Goal: Task Accomplishment & Management: Manage account settings

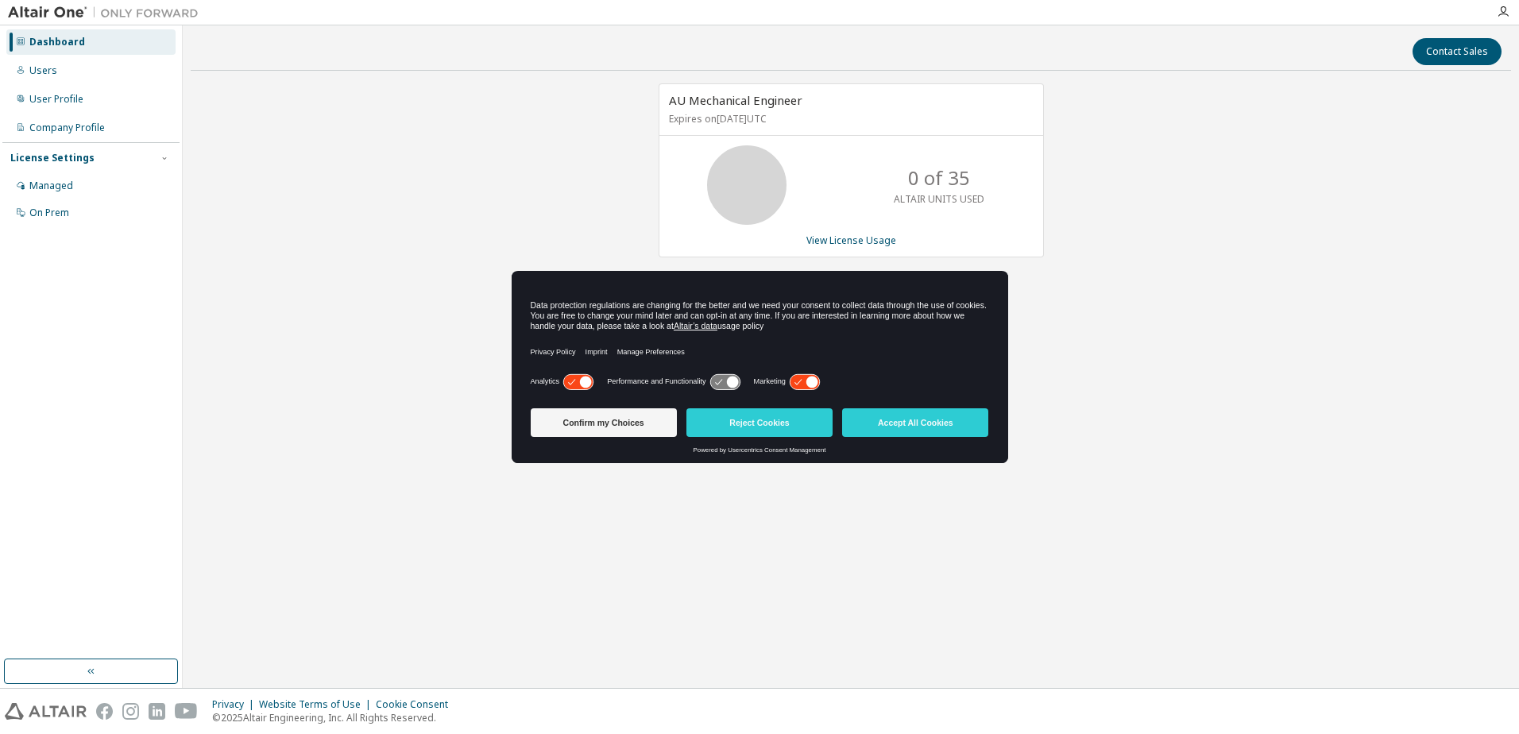
click at [804, 378] on icon at bounding box center [804, 381] width 29 height 15
click at [578, 381] on icon at bounding box center [577, 381] width 29 height 15
click at [605, 419] on button "Confirm my Choices" at bounding box center [604, 422] width 146 height 29
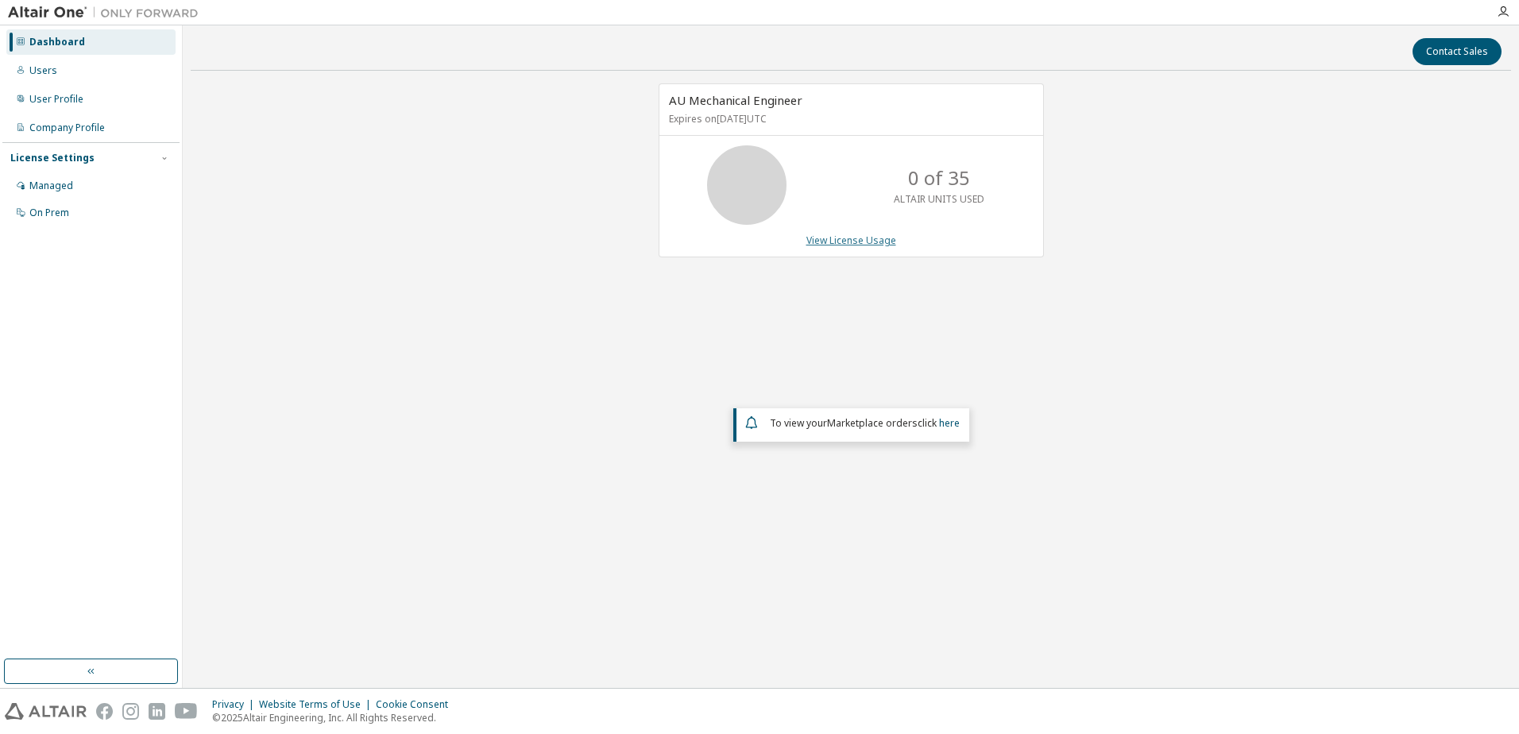
click at [842, 244] on link "View License Usage" at bounding box center [851, 241] width 90 height 14
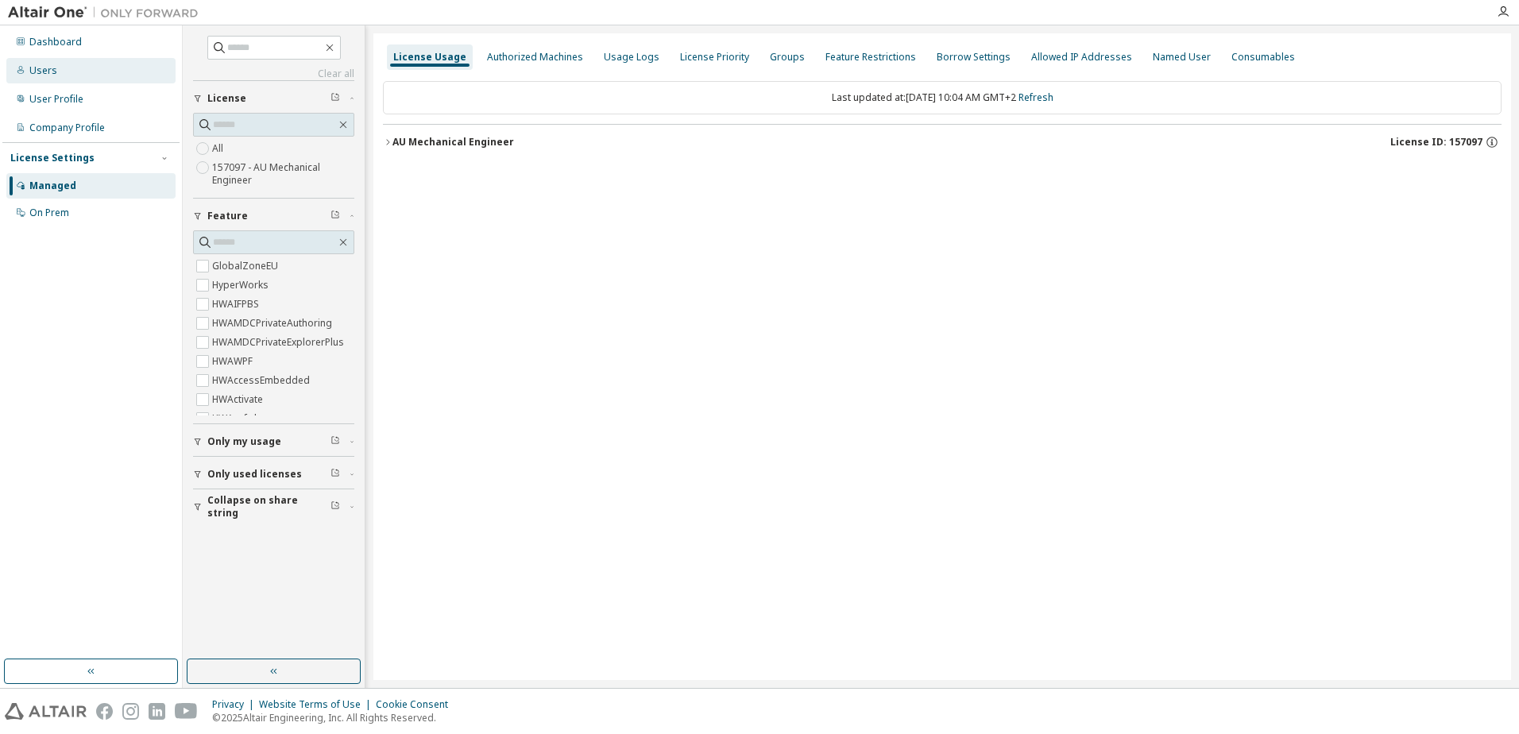
click at [41, 68] on div "Users" at bounding box center [43, 70] width 28 height 13
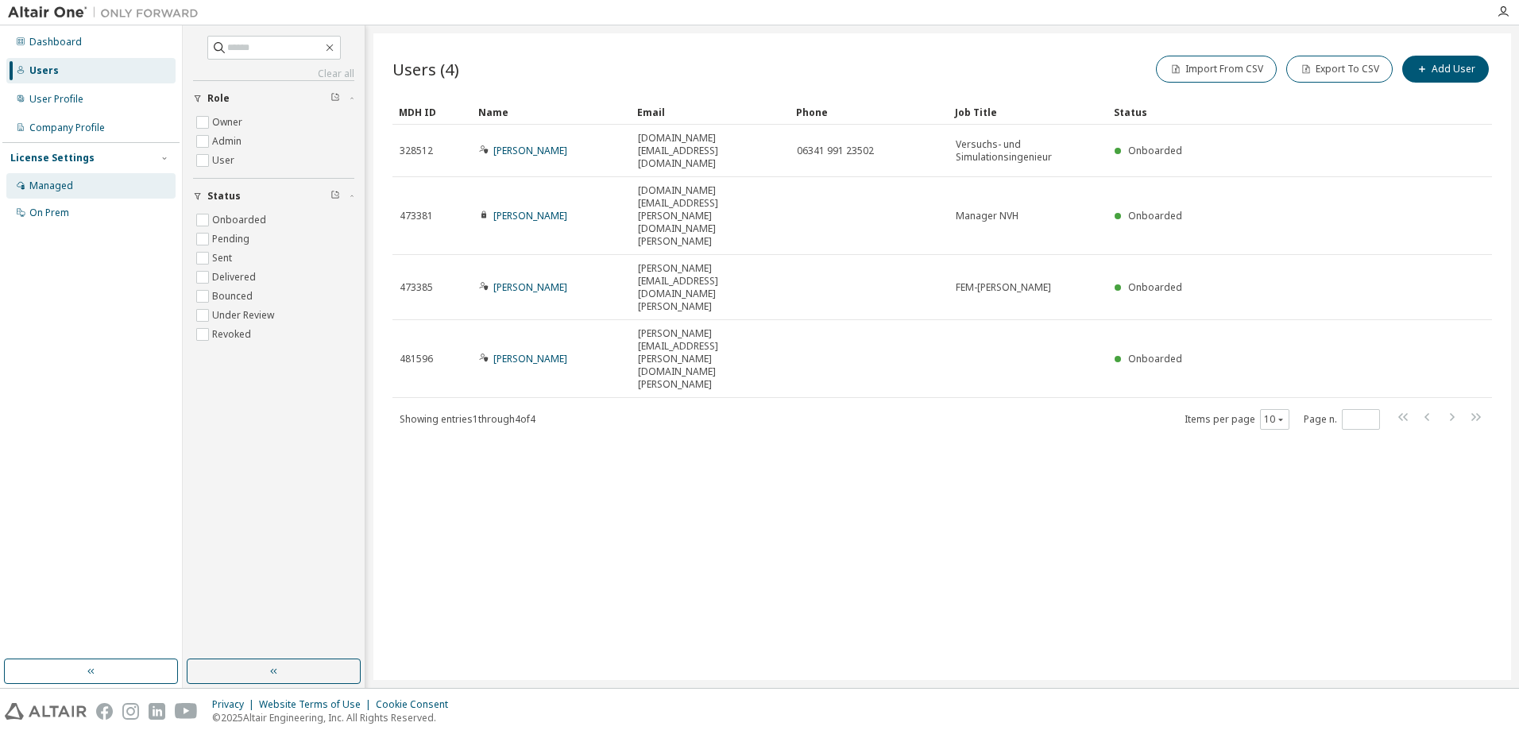
click at [56, 183] on div "Managed" at bounding box center [51, 186] width 44 height 13
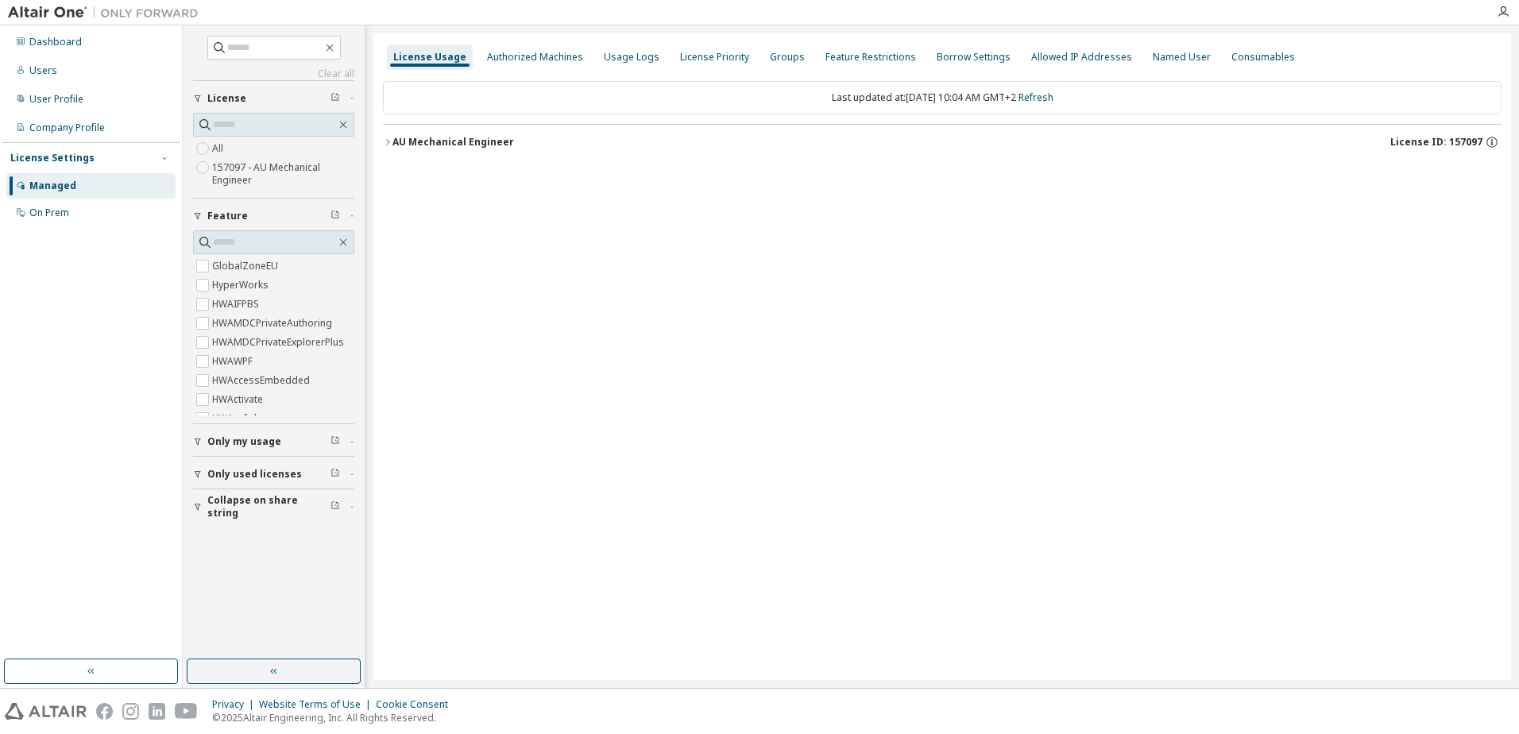
click at [388, 141] on icon "button" at bounding box center [388, 142] width 10 height 10
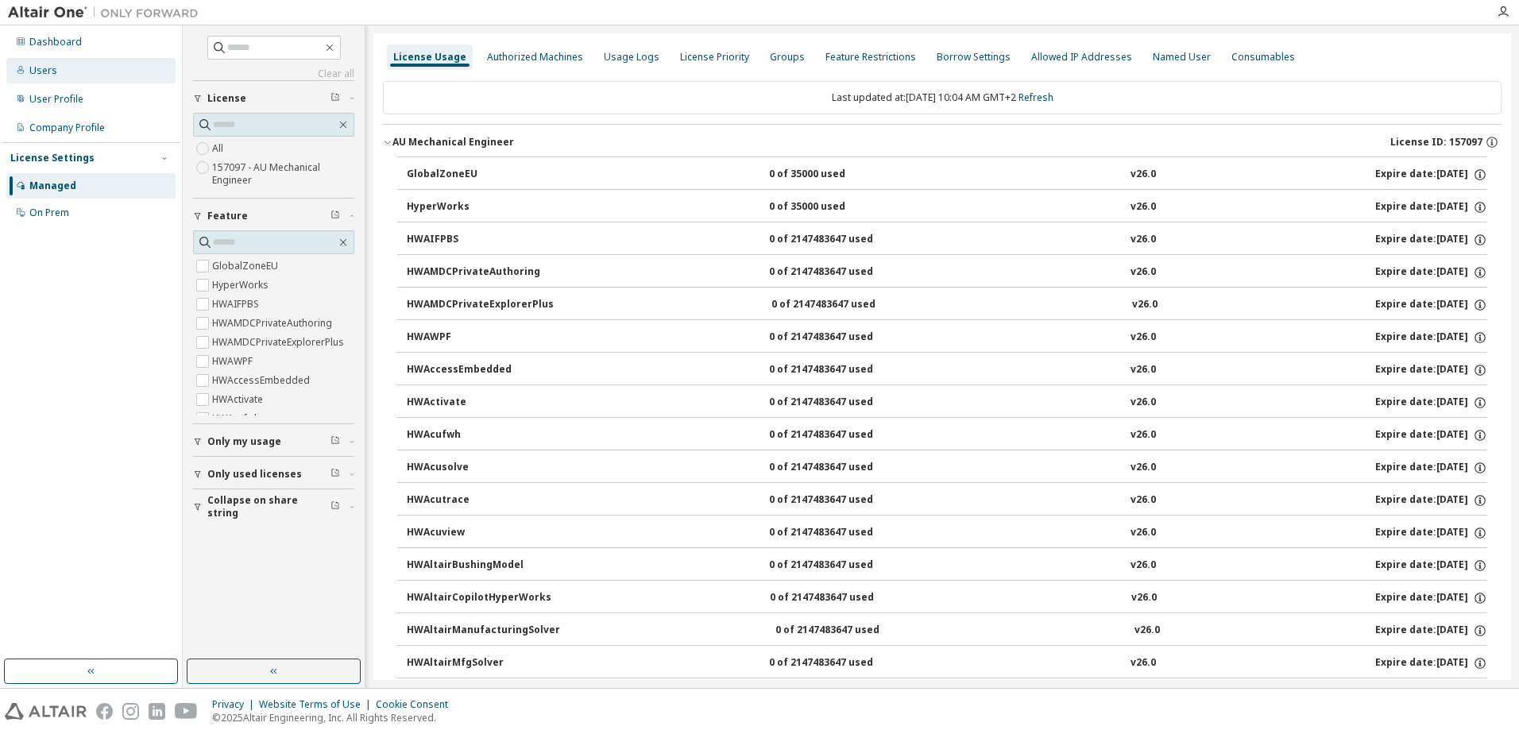
click at [48, 68] on div "Users" at bounding box center [43, 70] width 28 height 13
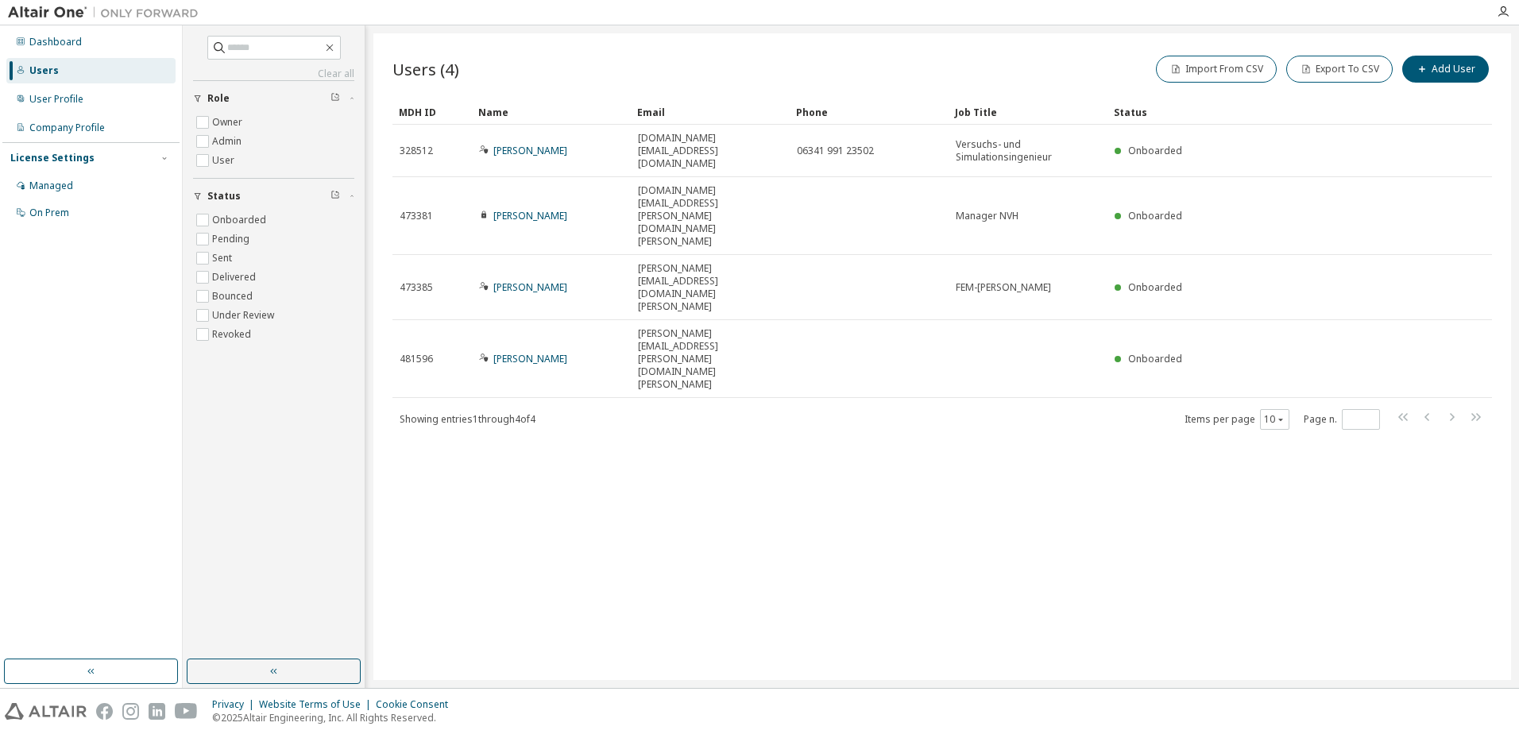
click at [802, 481] on div "Users (4) Import From CSV Export To CSV Add User Clear Load Save Save As Field …" at bounding box center [942, 356] width 1138 height 647
click at [1505, 4] on div at bounding box center [1503, 12] width 32 height 24
click at [1505, 9] on icon "button" at bounding box center [1503, 12] width 13 height 13
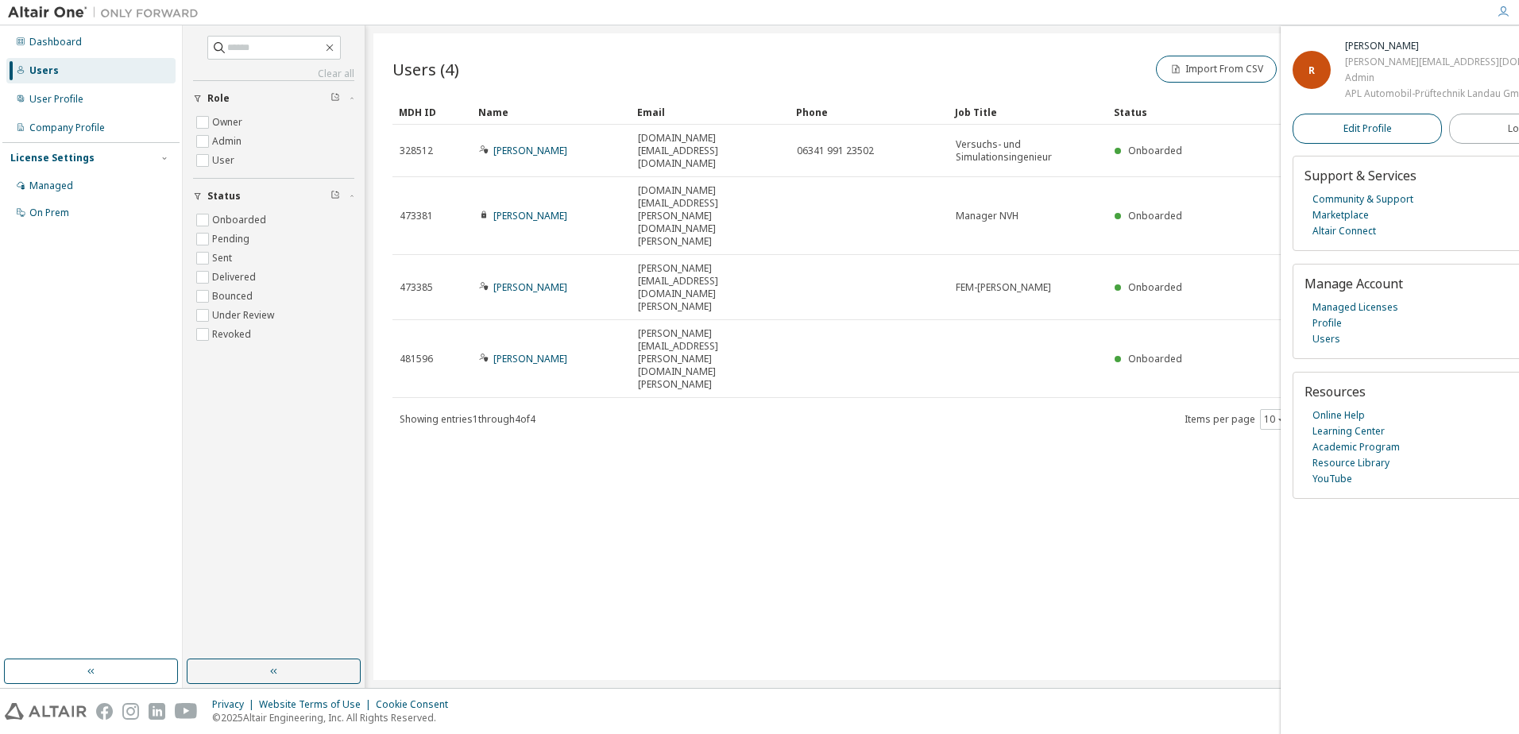
click at [1349, 135] on span "Edit Profile" at bounding box center [1367, 128] width 48 height 13
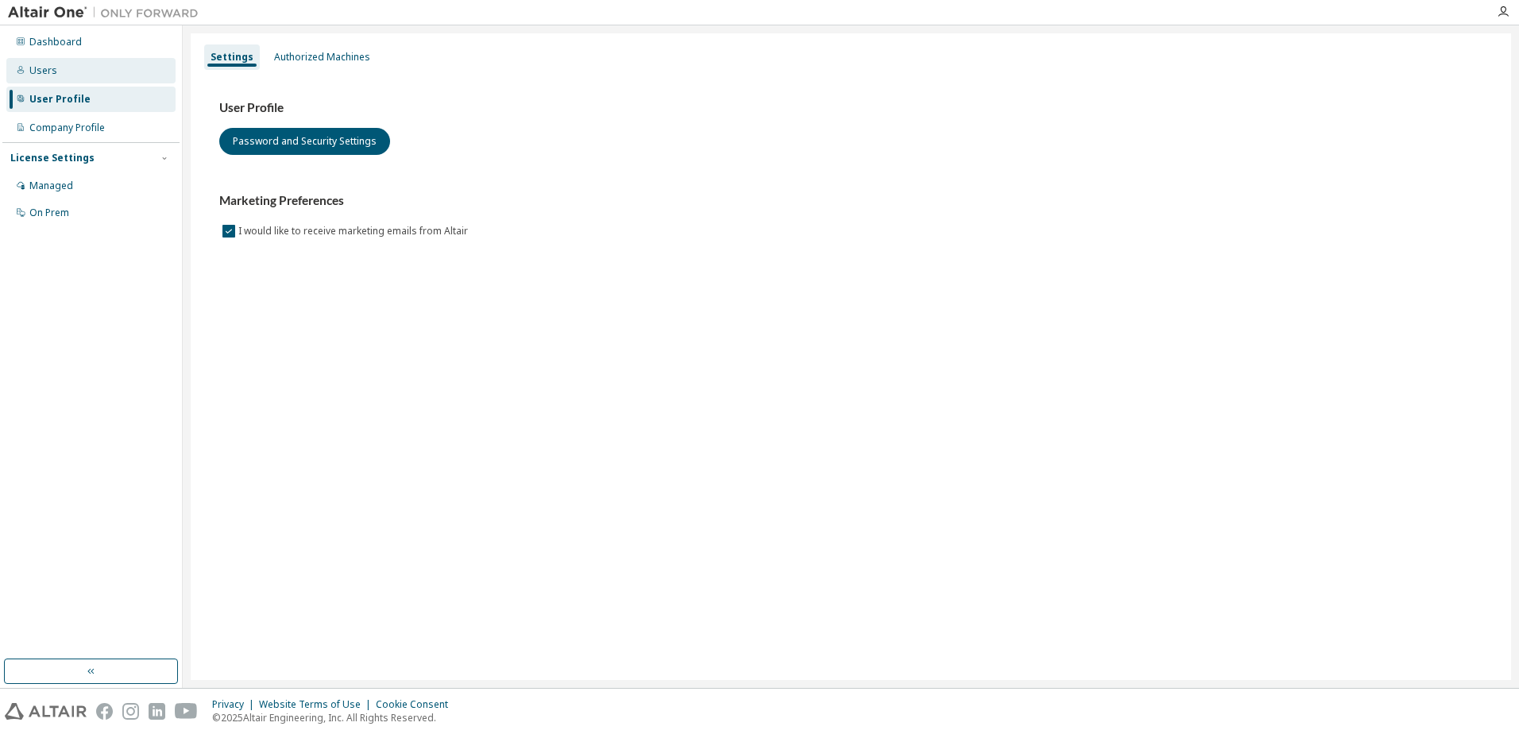
click at [39, 74] on div "Users" at bounding box center [43, 70] width 28 height 13
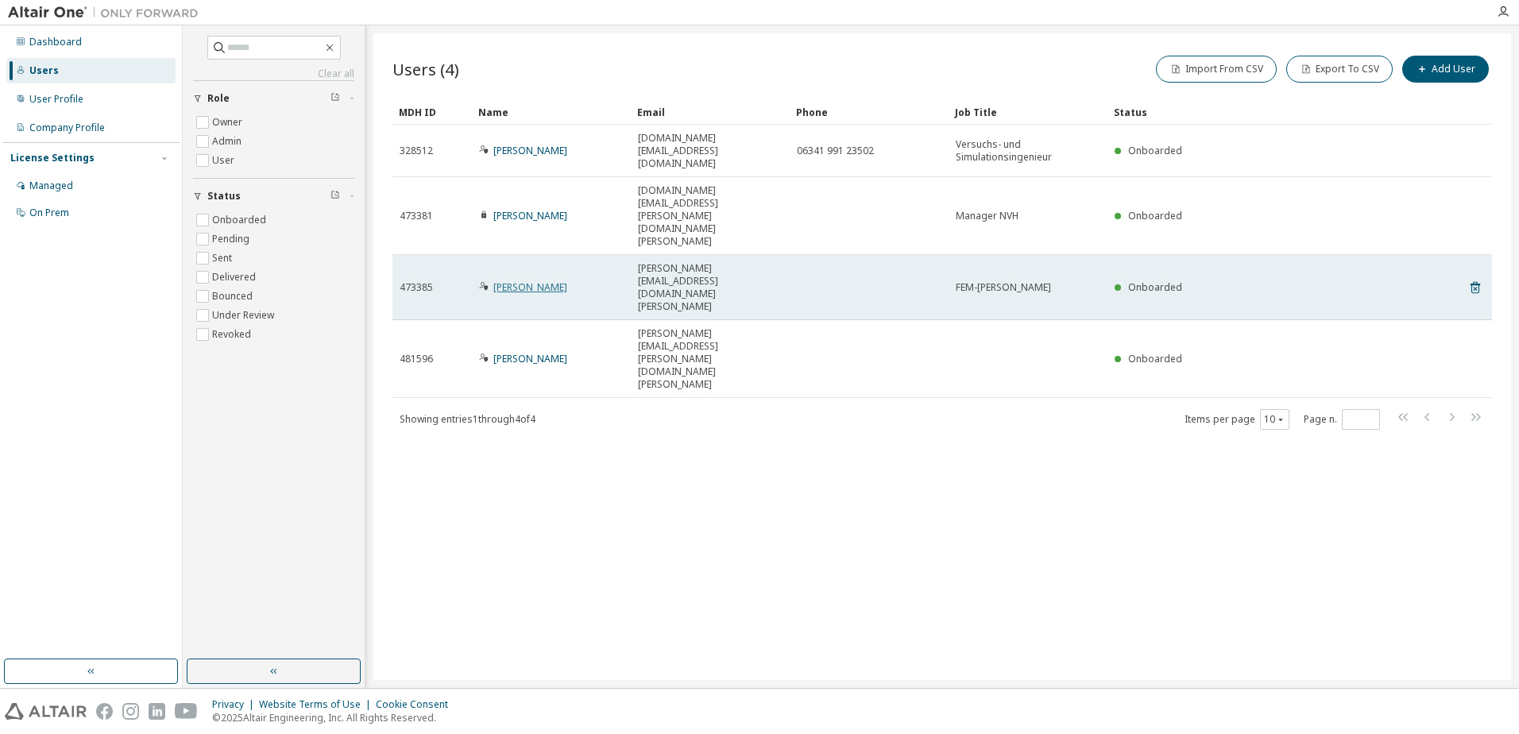
click at [507, 280] on link "Robert Bretterbauer" at bounding box center [530, 287] width 74 height 14
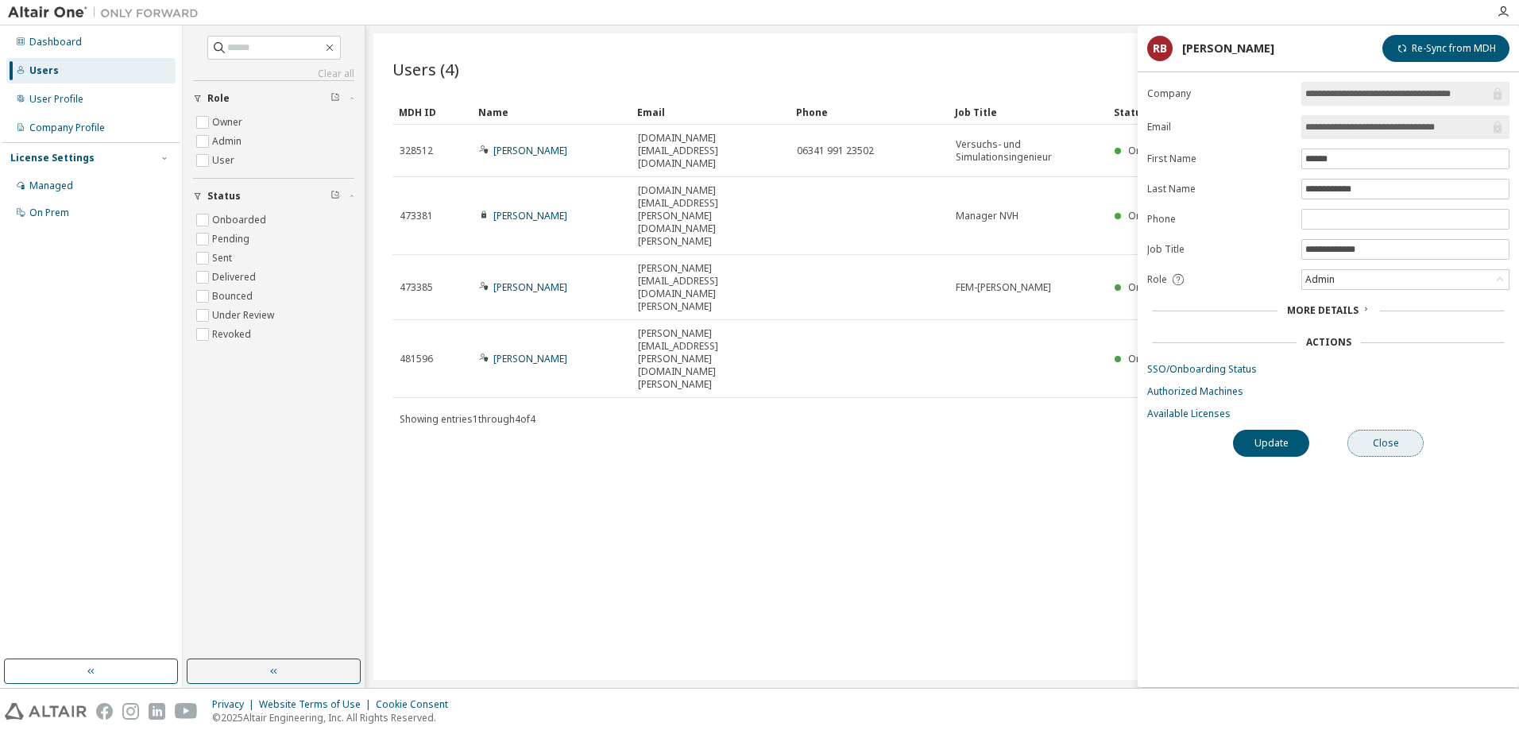
click at [1380, 450] on button "Close" at bounding box center [1385, 443] width 76 height 27
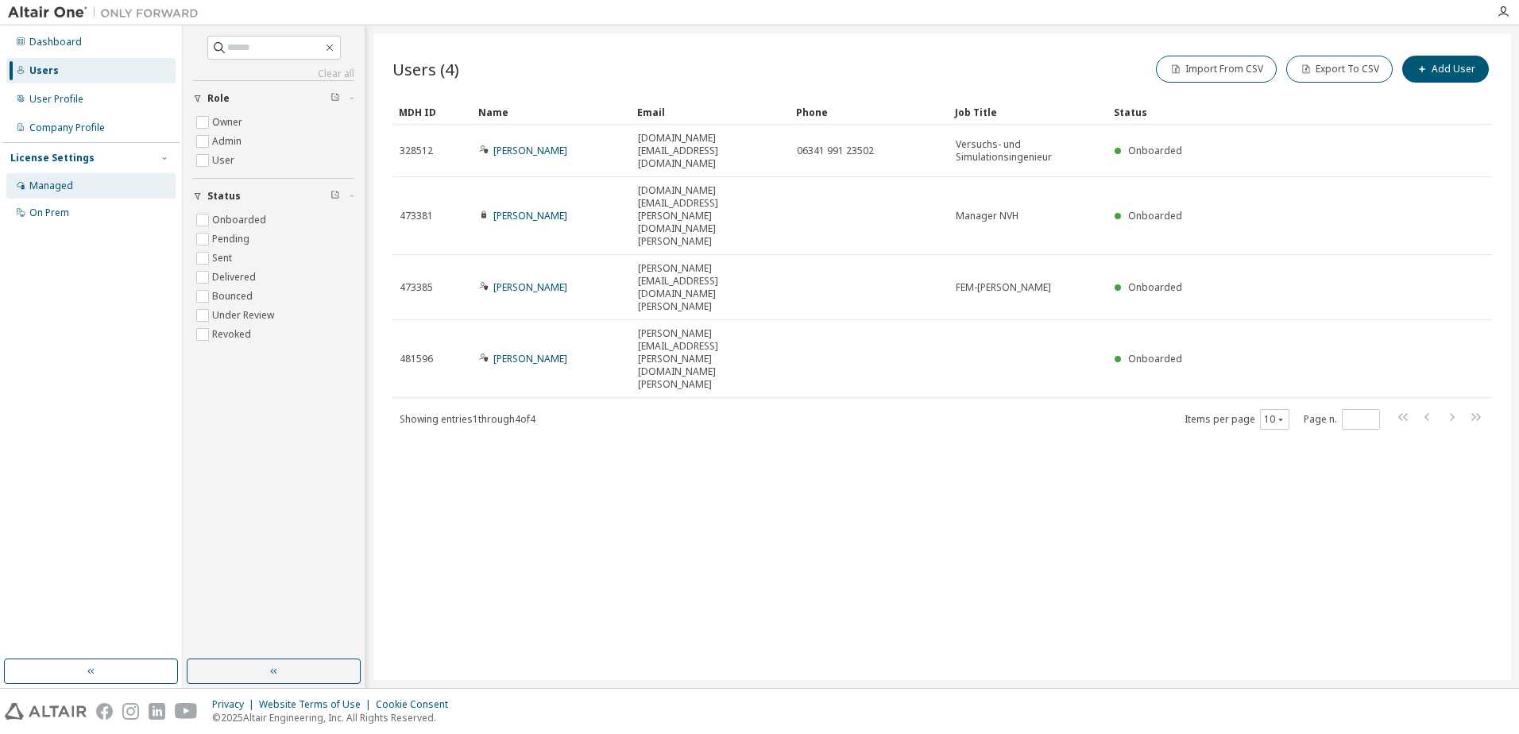
click at [52, 192] on div "Managed" at bounding box center [90, 185] width 169 height 25
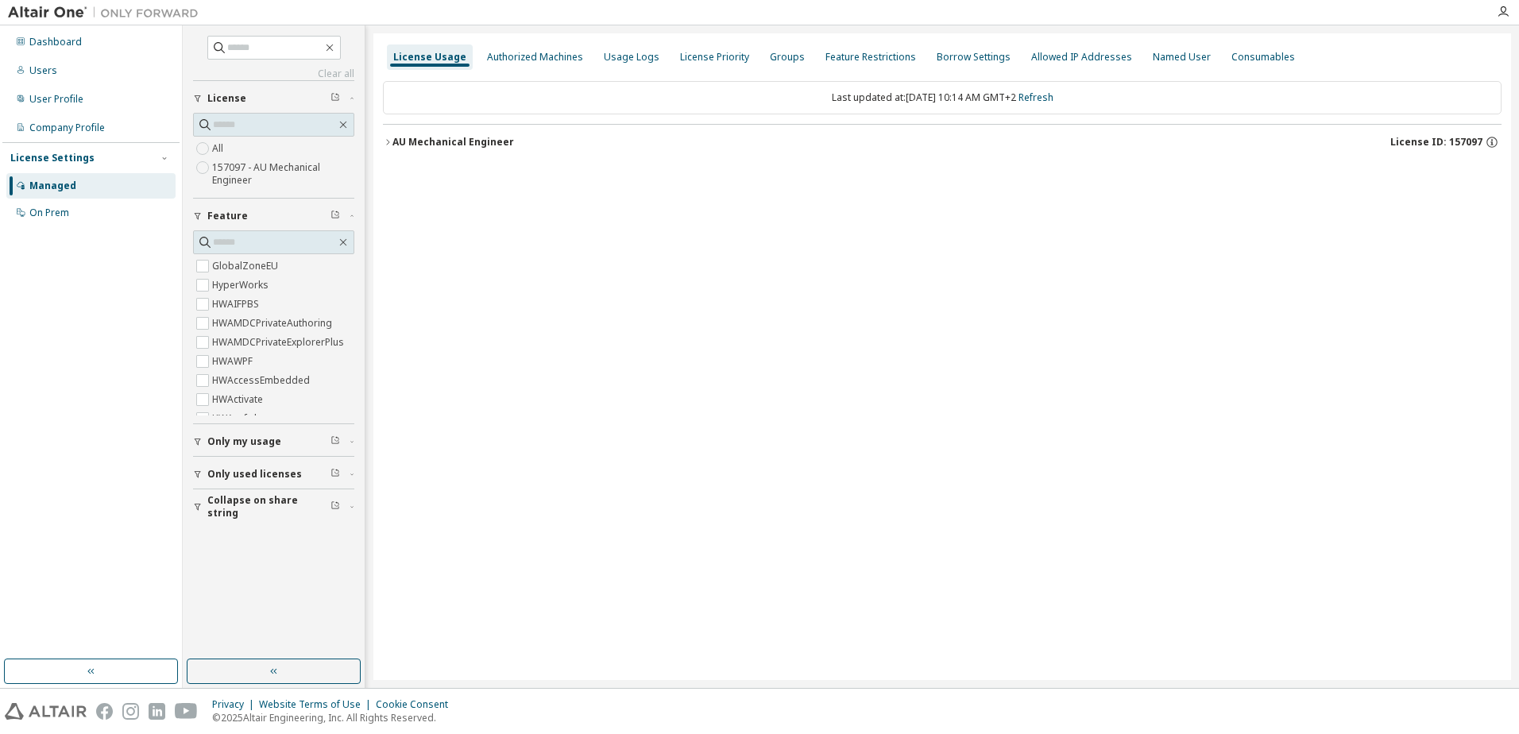
click at [387, 141] on icon "button" at bounding box center [388, 142] width 10 height 10
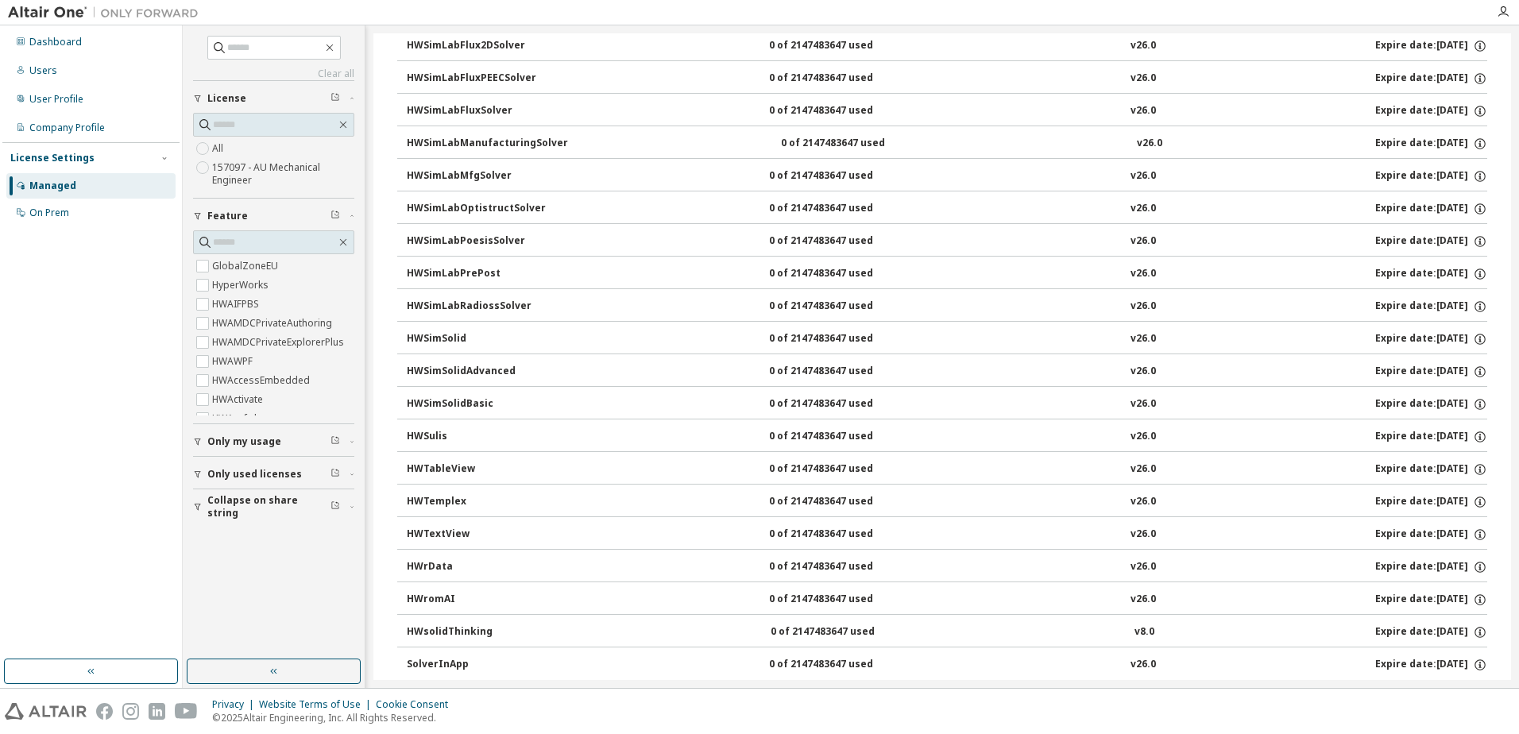
scroll to position [10710, 0]
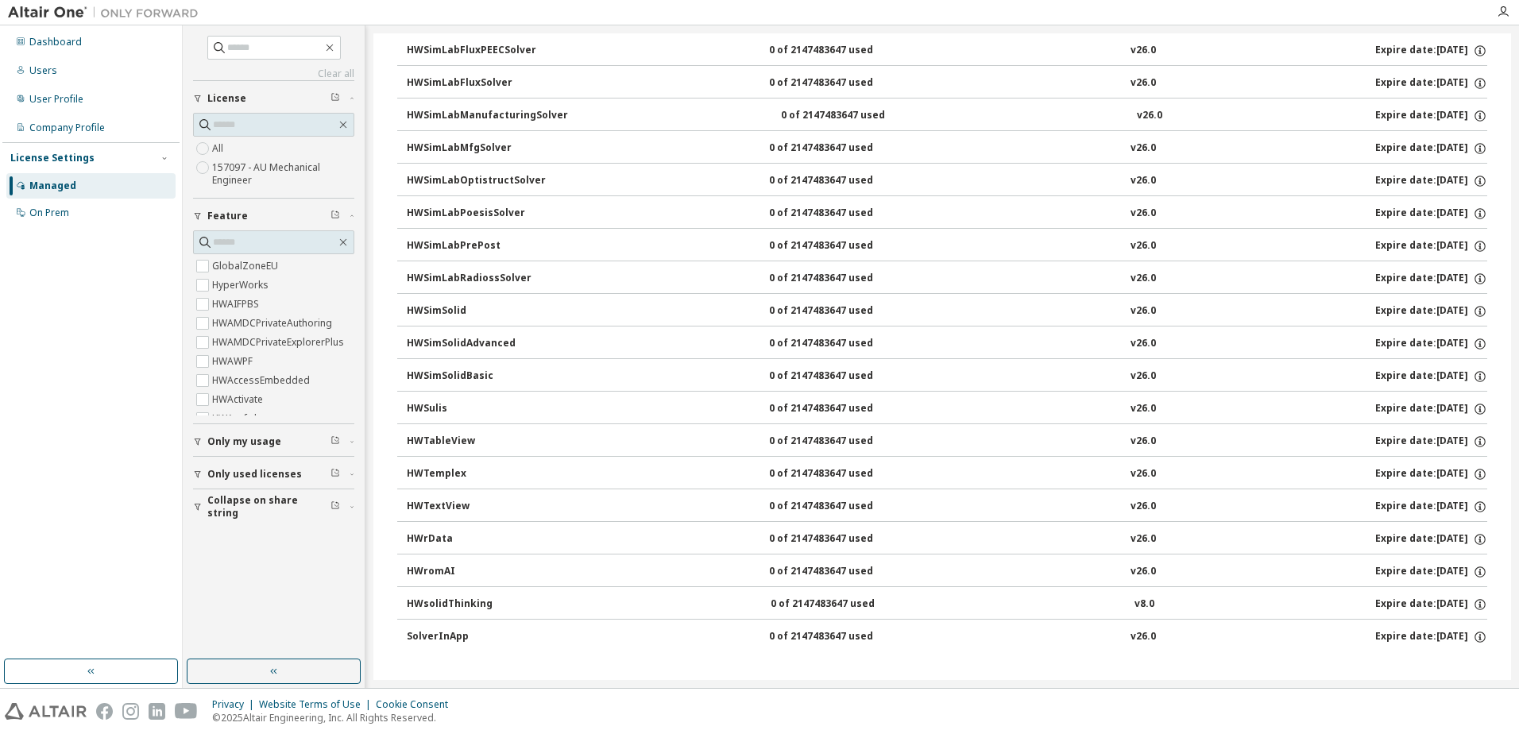
click at [226, 443] on span "Only my usage" at bounding box center [244, 441] width 74 height 13
click at [265, 518] on span "Only used licenses" at bounding box center [254, 520] width 95 height 13
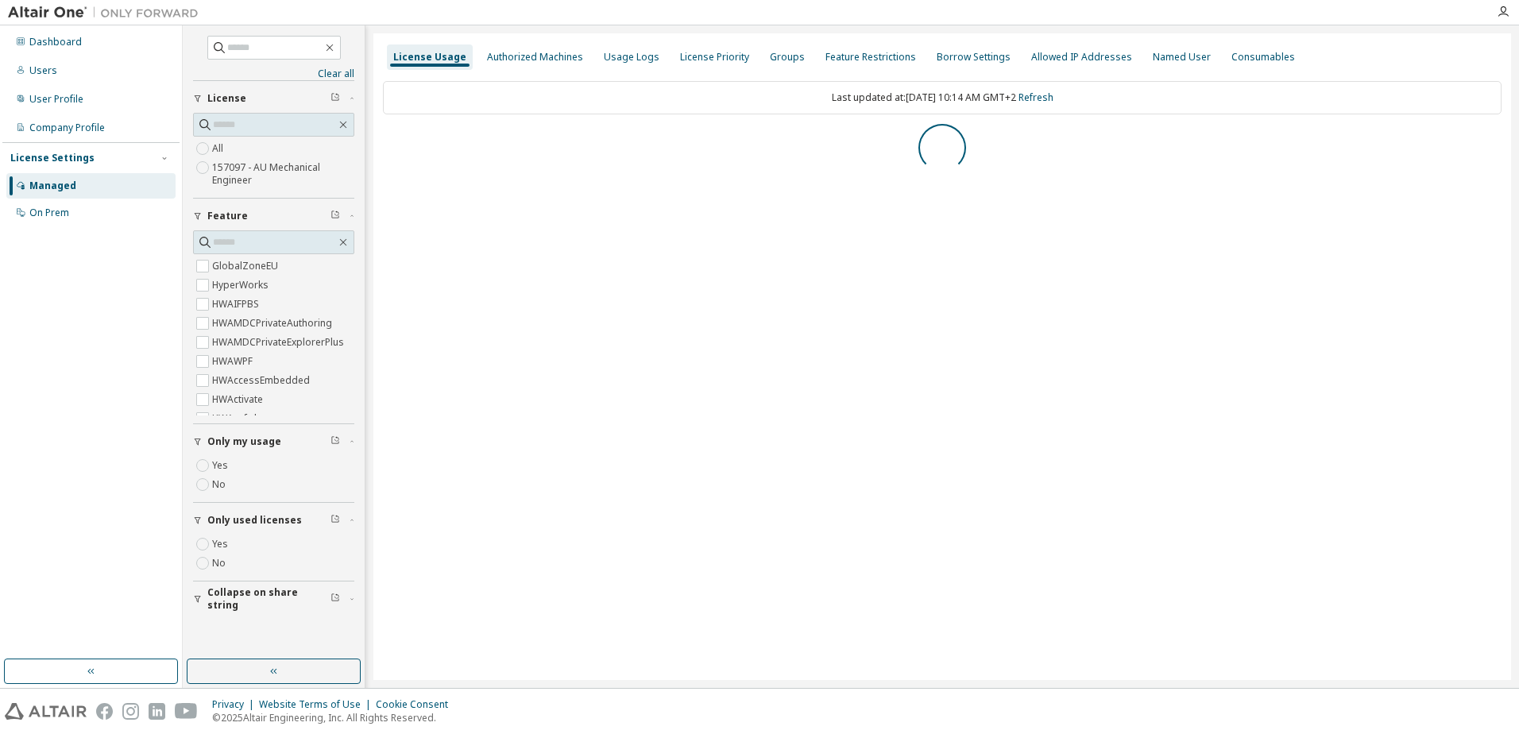
scroll to position [0, 0]
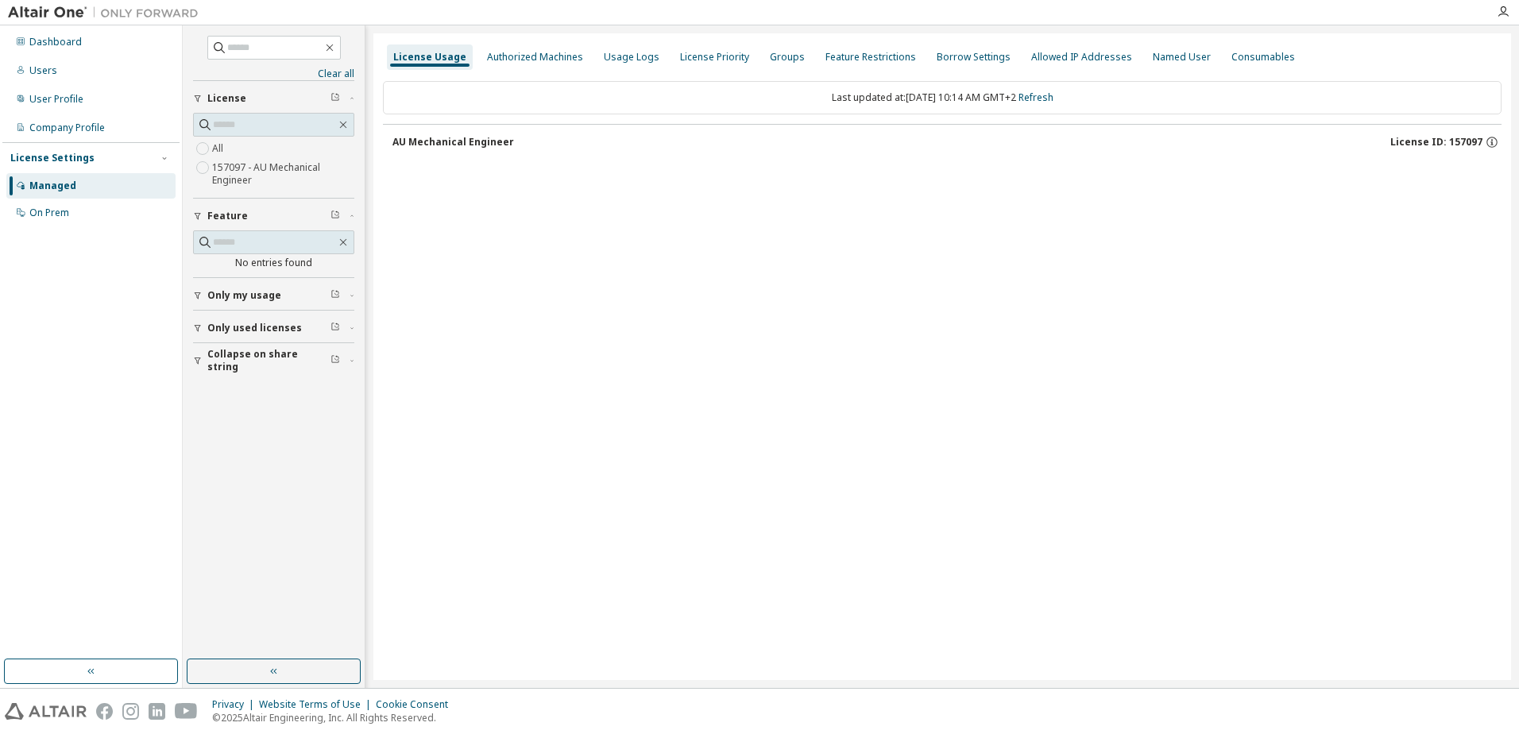
click at [423, 139] on div "AU Mechanical Engineer" at bounding box center [453, 142] width 122 height 13
click at [91, 41] on div "Dashboard" at bounding box center [90, 41] width 169 height 25
